Goal: Task Accomplishment & Management: Manage account settings

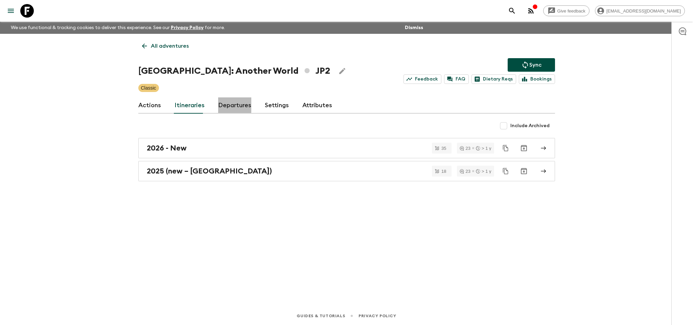
click at [221, 103] on link "Departures" at bounding box center [234, 105] width 33 height 16
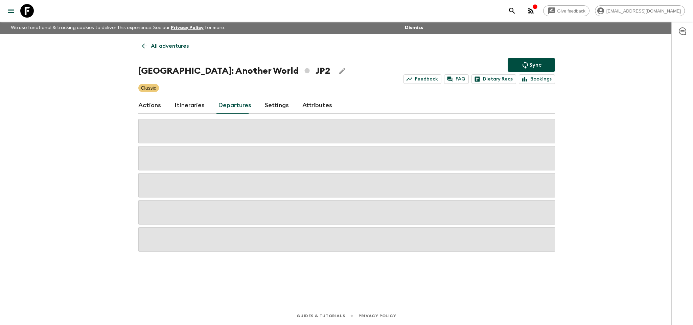
click at [151, 48] on p "All adventures" at bounding box center [170, 46] width 38 height 8
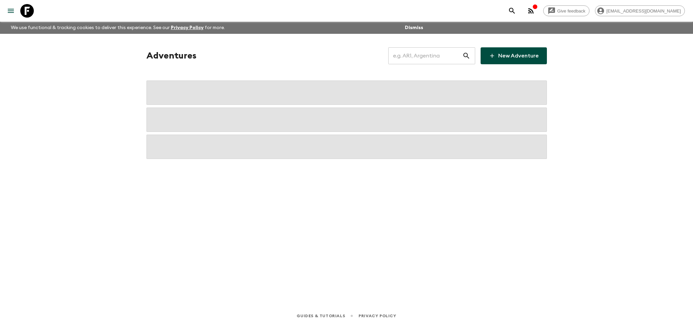
click at [533, 11] on icon "button" at bounding box center [530, 10] width 5 height 5
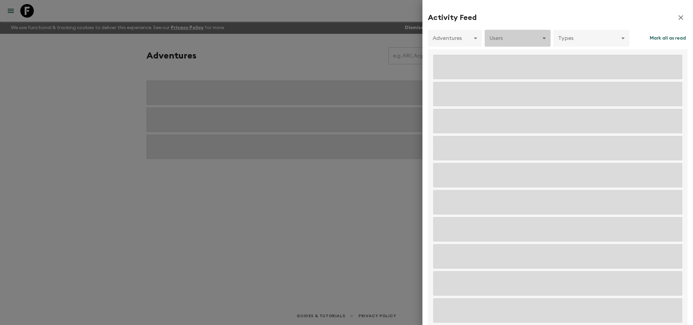
click at [501, 38] on body "Give feedback [EMAIL_ADDRESS][DOMAIN_NAME] We use functional & tracking cookies…" at bounding box center [346, 162] width 693 height 325
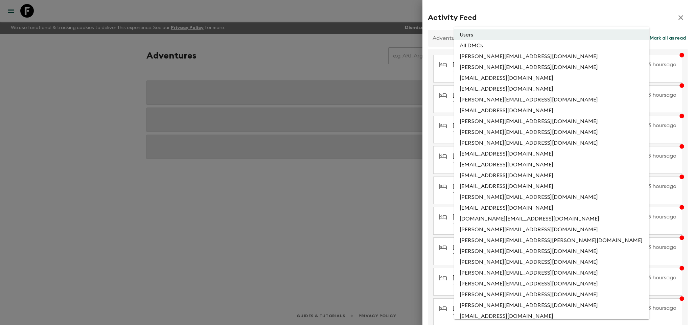
click at [501, 38] on li "Users" at bounding box center [551, 34] width 195 height 11
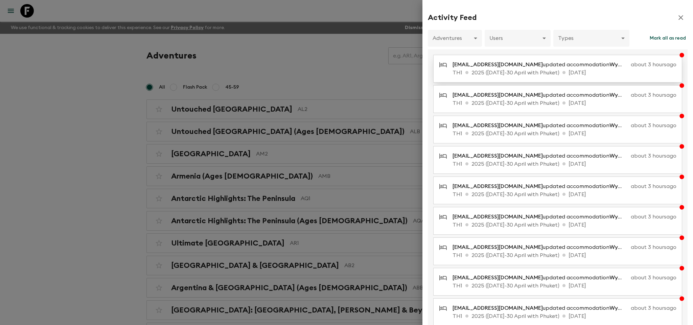
scroll to position [51, 0]
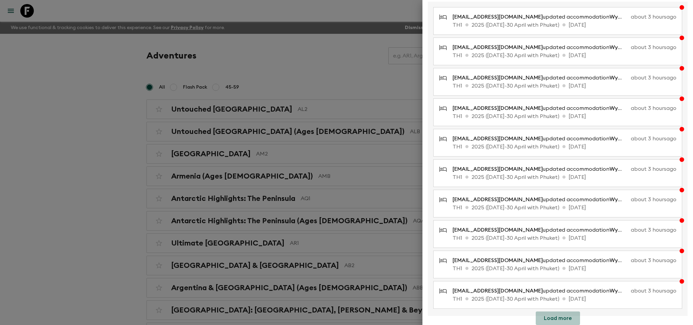
click at [566, 314] on button "Load more" at bounding box center [557, 318] width 44 height 14
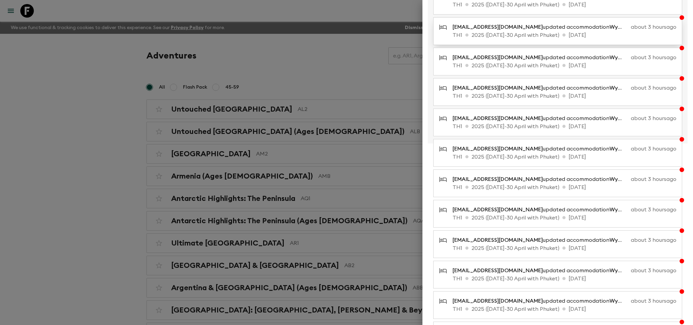
scroll to position [358, 0]
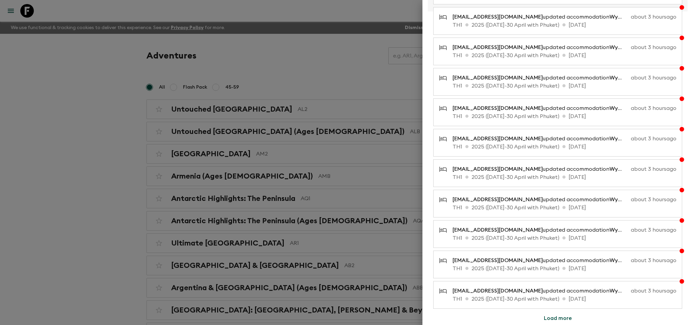
click at [555, 320] on button "Load more" at bounding box center [557, 318] width 44 height 14
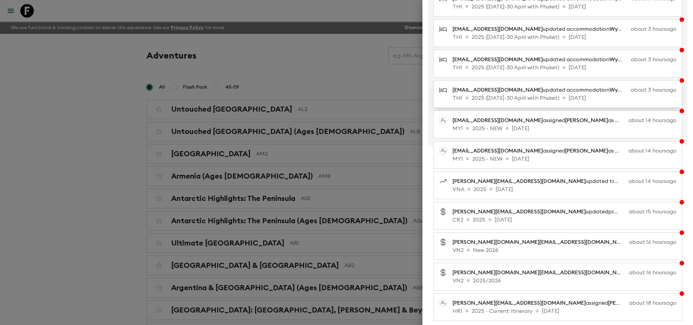
scroll to position [235, 0]
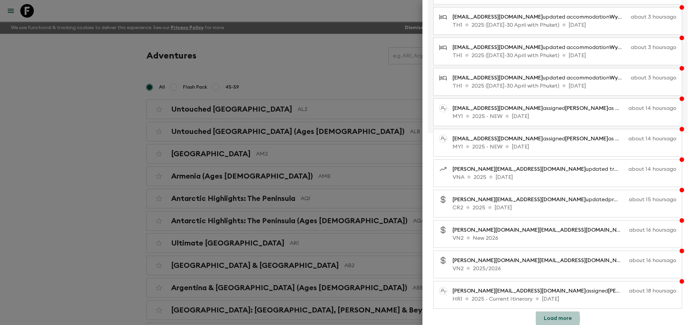
click at [545, 318] on button "Load more" at bounding box center [557, 318] width 44 height 14
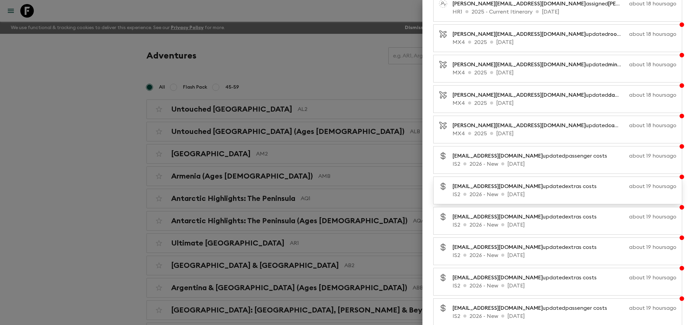
scroll to position [543, 0]
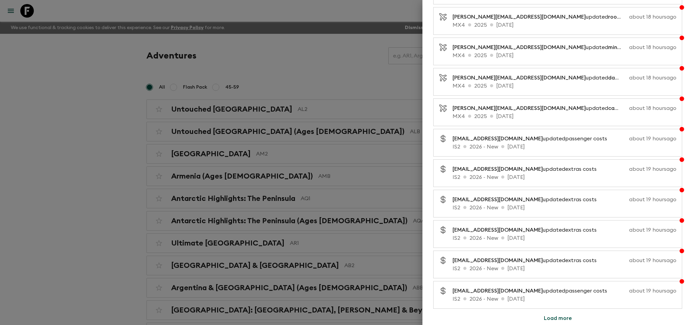
click at [561, 319] on button "Load more" at bounding box center [557, 318] width 44 height 14
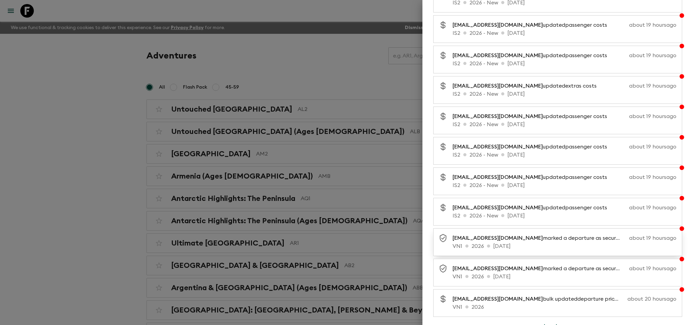
scroll to position [850, 0]
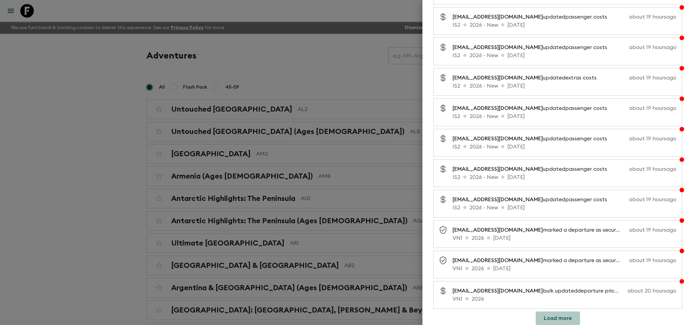
click at [547, 313] on button "Load more" at bounding box center [557, 318] width 44 height 14
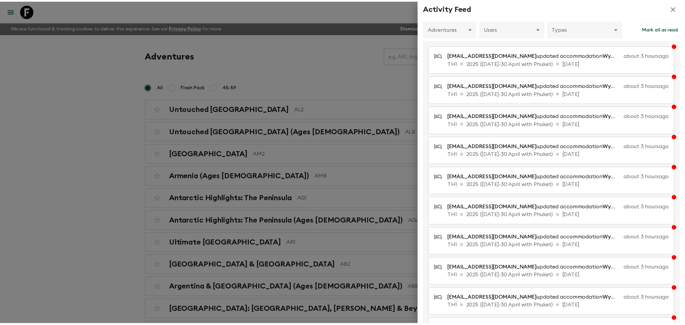
scroll to position [0, 0]
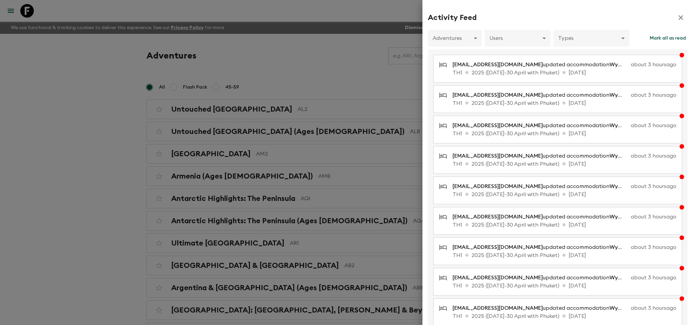
click at [676, 16] on icon "button" at bounding box center [680, 18] width 8 height 8
